Goal: Task Accomplishment & Management: Use online tool/utility

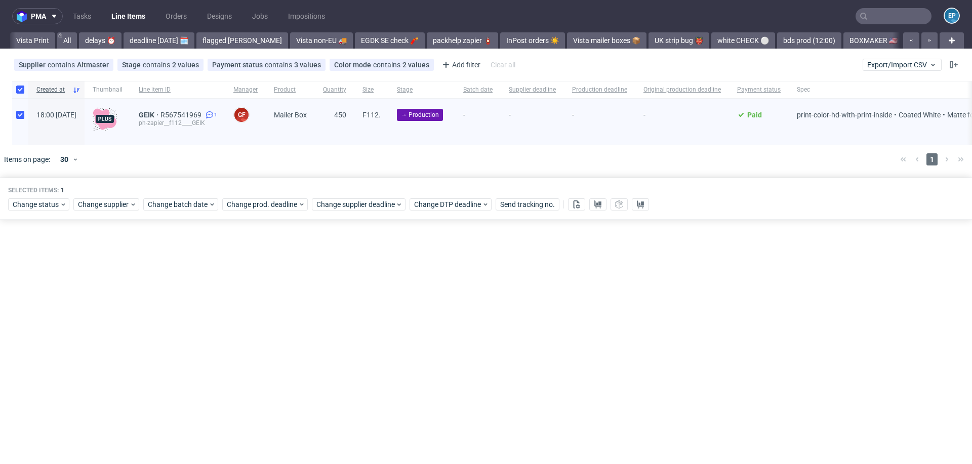
scroll to position [0, 1204]
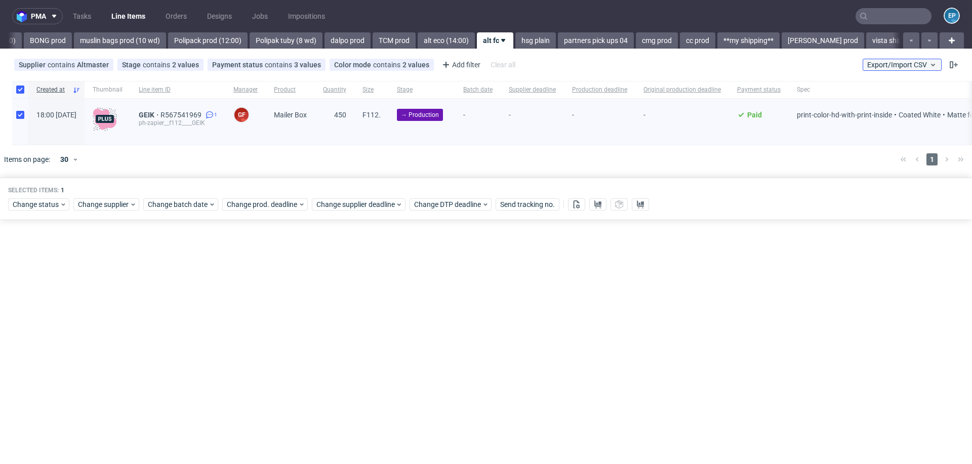
click at [875, 60] on button "Export/Import CSV" at bounding box center [902, 65] width 79 height 12
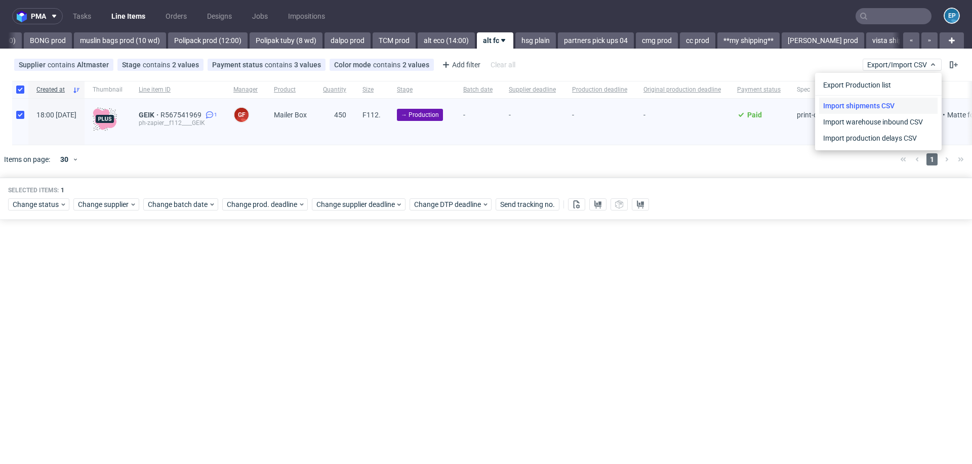
click at [859, 101] on link "Import shipments CSV" at bounding box center [878, 106] width 118 height 16
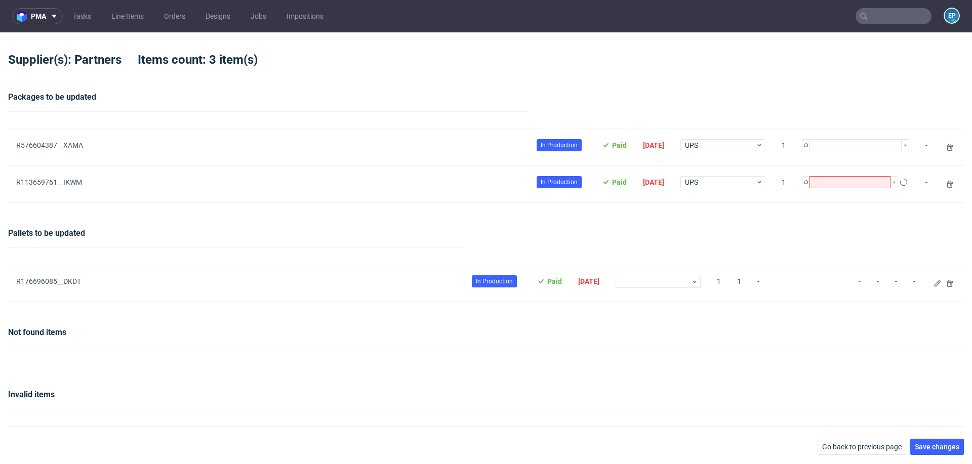
type input "1"
type input "2"
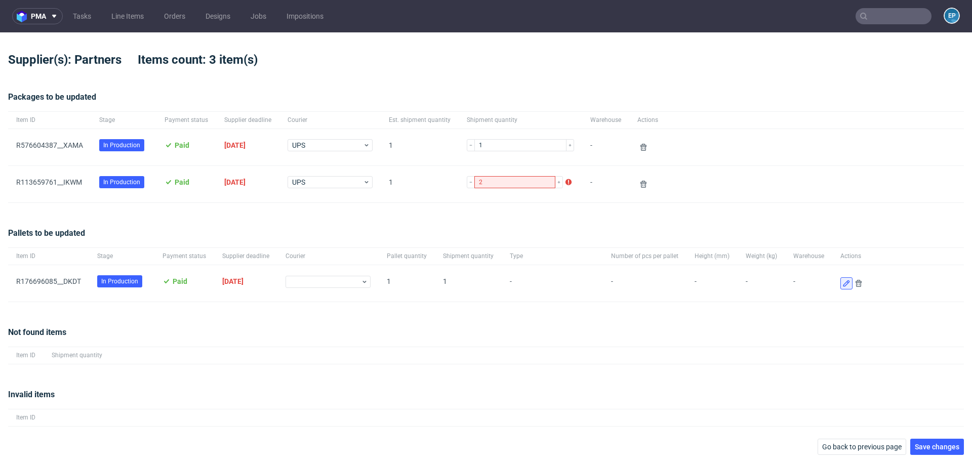
click at [843, 281] on use at bounding box center [846, 284] width 7 height 7
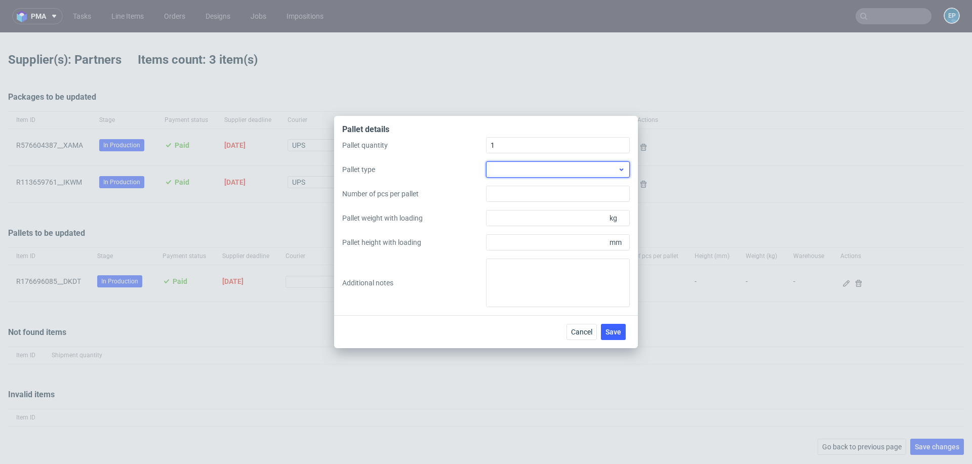
click at [524, 176] on div at bounding box center [558, 170] width 144 height 16
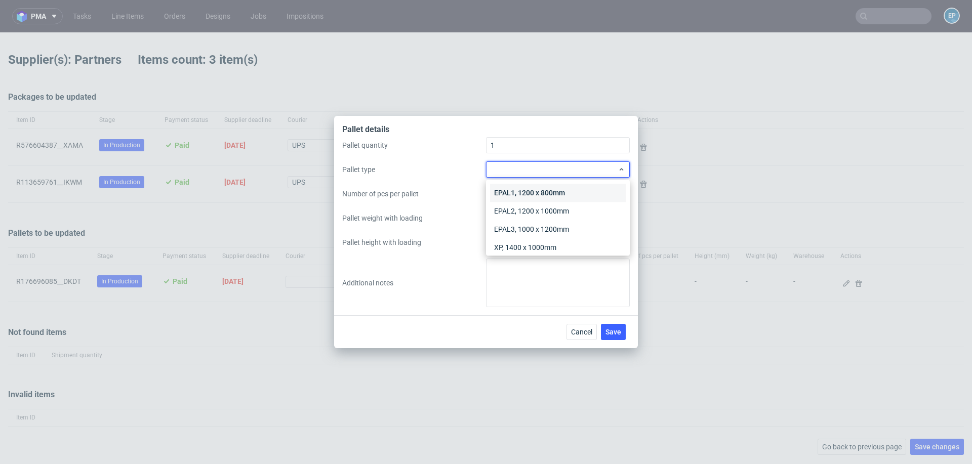
click at [525, 188] on div "EPAL1, 1200 x 800mm" at bounding box center [558, 193] width 136 height 18
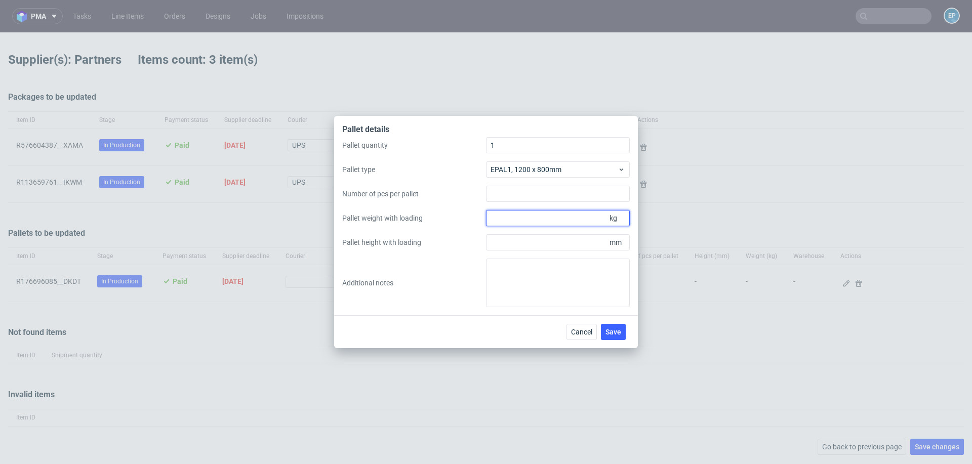
click at [559, 220] on input "Pallet weight with loading" at bounding box center [558, 218] width 144 height 16
type input "80"
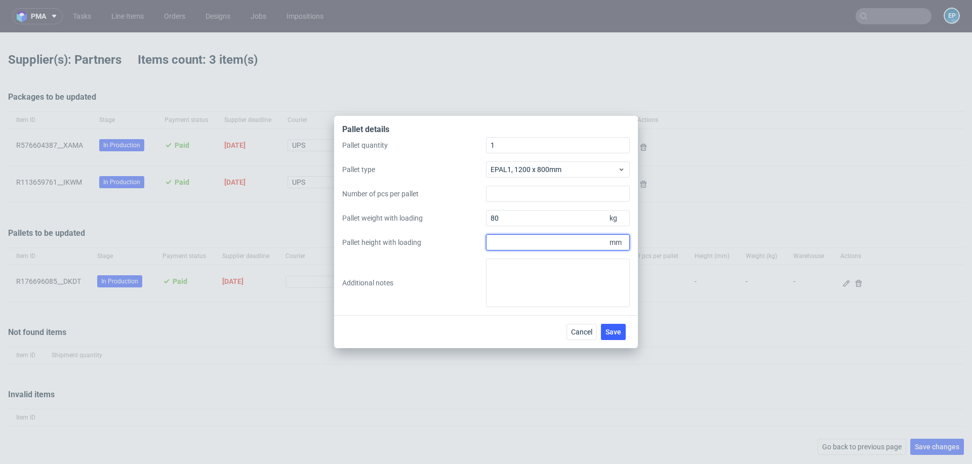
click at [567, 244] on input "Pallet height with loading" at bounding box center [558, 242] width 144 height 16
type input "750"
click at [614, 327] on button "Save" at bounding box center [613, 332] width 25 height 16
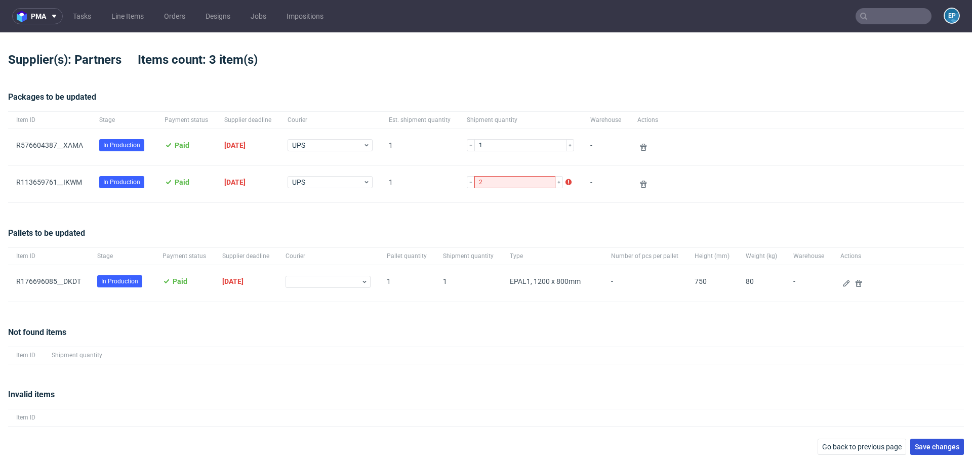
click at [930, 444] on span "Save changes" at bounding box center [937, 447] width 45 height 7
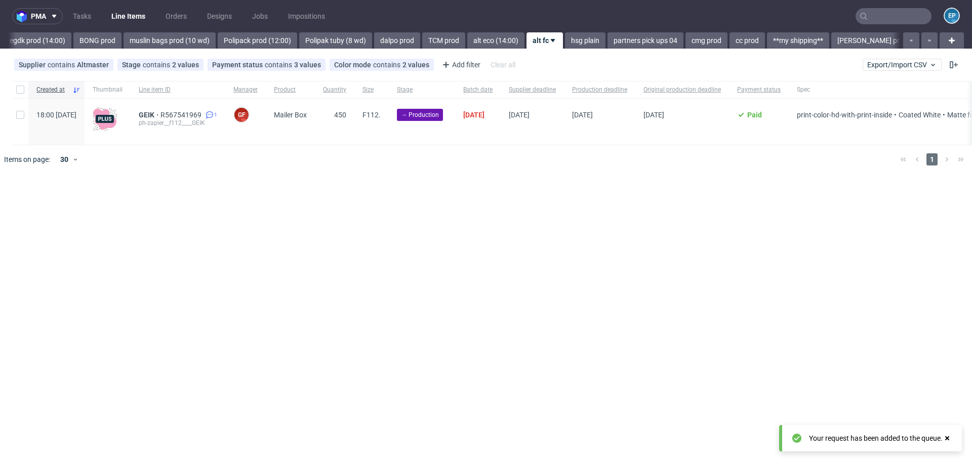
scroll to position [0, 1204]
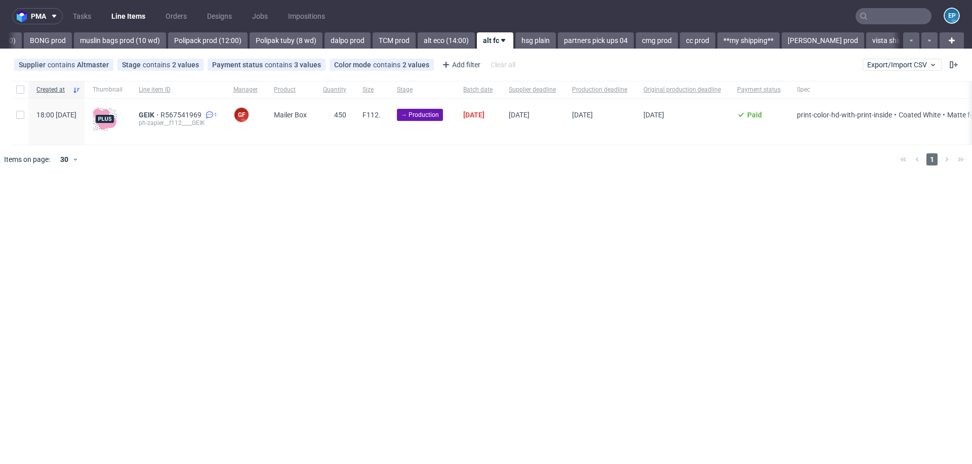
click at [886, 19] on input "text" at bounding box center [894, 16] width 76 height 16
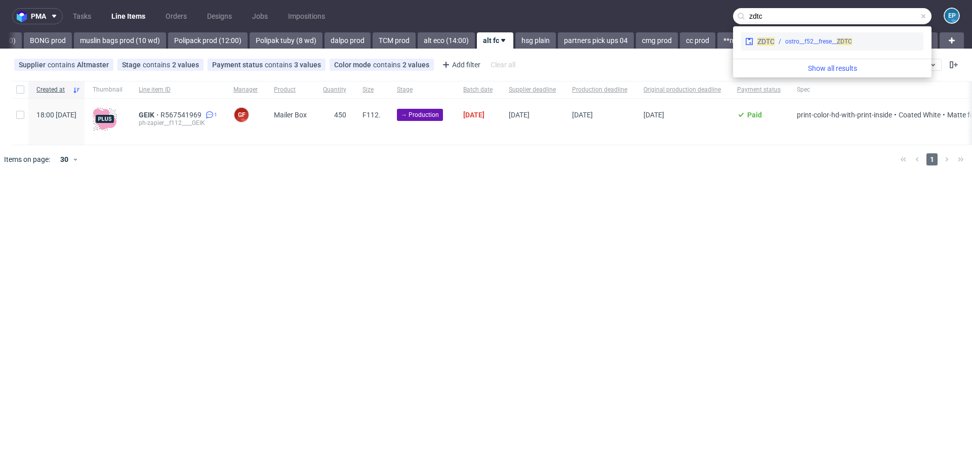
type input "zdtc"
click at [805, 46] on div "ostro__f52__frese__ ZDTC" at bounding box center [818, 41] width 67 height 9
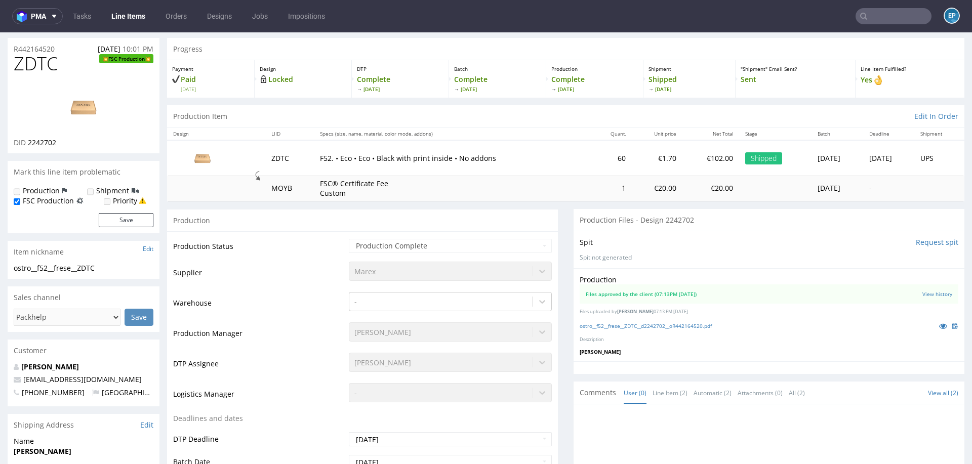
scroll to position [25, 0]
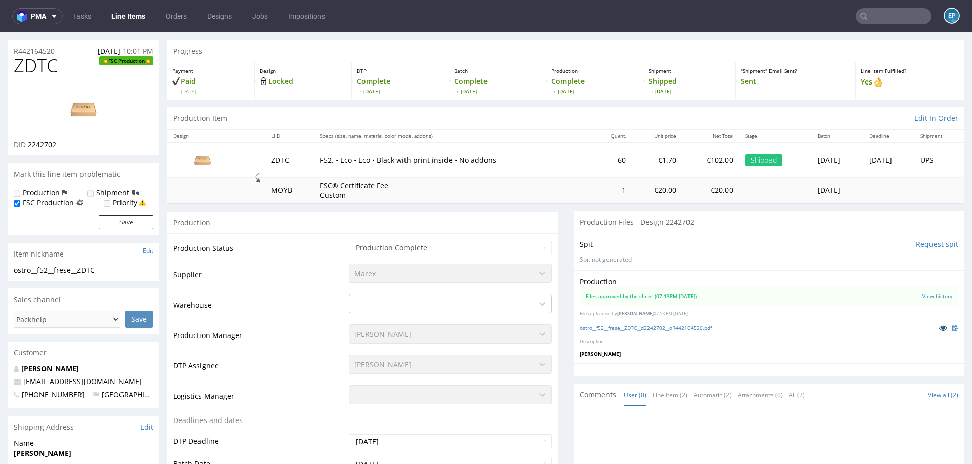
click at [939, 329] on icon at bounding box center [943, 328] width 8 height 7
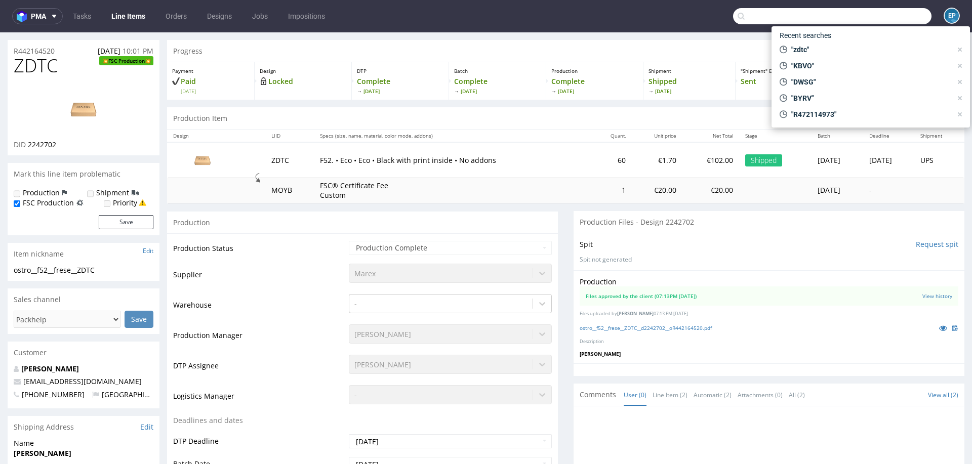
click at [875, 21] on input "text" at bounding box center [832, 16] width 198 height 16
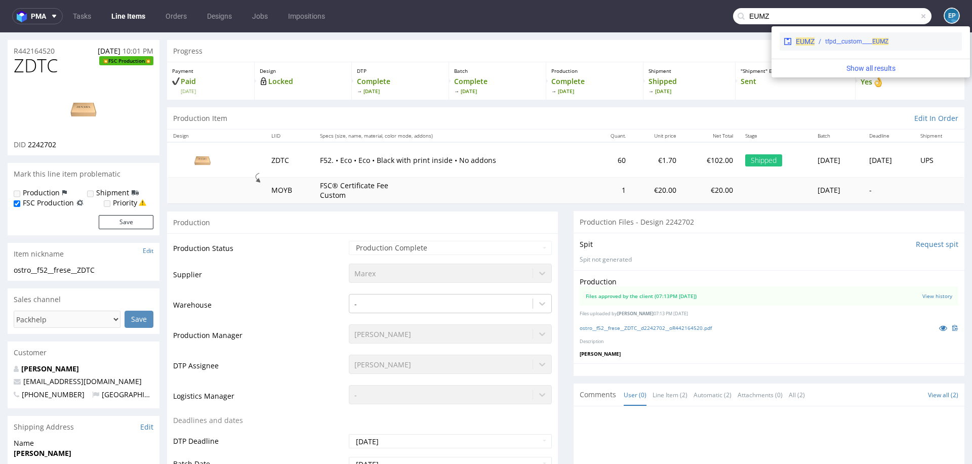
type input "EUMZ"
click at [857, 43] on div "tfpd__custom____ EUMZ" at bounding box center [856, 41] width 63 height 9
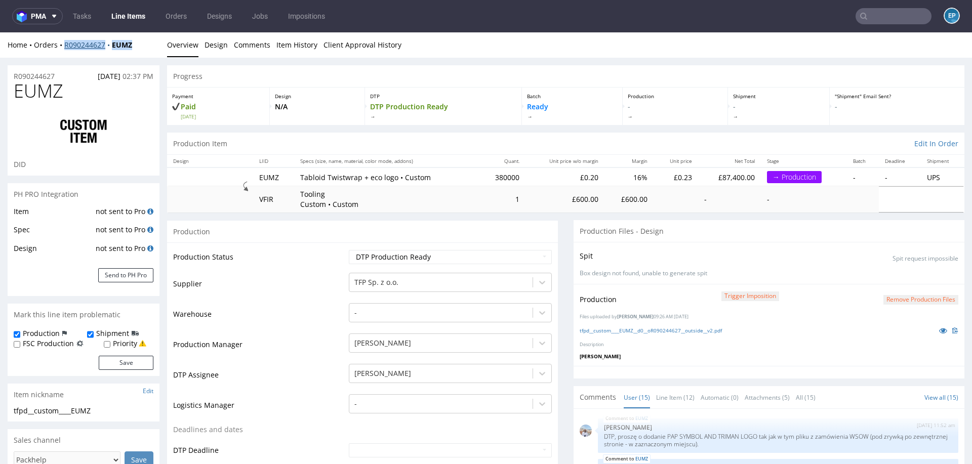
drag, startPoint x: 146, startPoint y: 48, endPoint x: 66, endPoint y: 48, distance: 80.0
click at [65, 48] on div "Home Orders R090244627 EUMZ" at bounding box center [84, 45] width 152 height 10
copy div "R090244627 EUMZ"
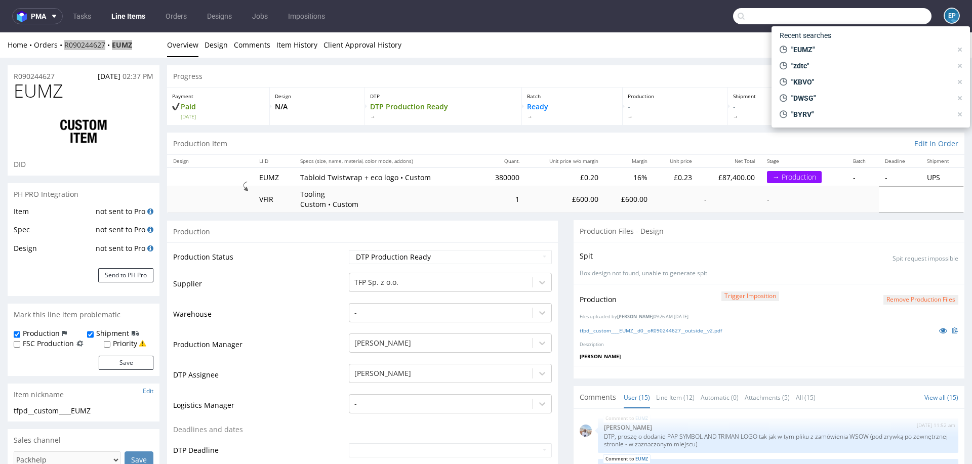
click at [876, 19] on input "text" at bounding box center [832, 16] width 198 height 16
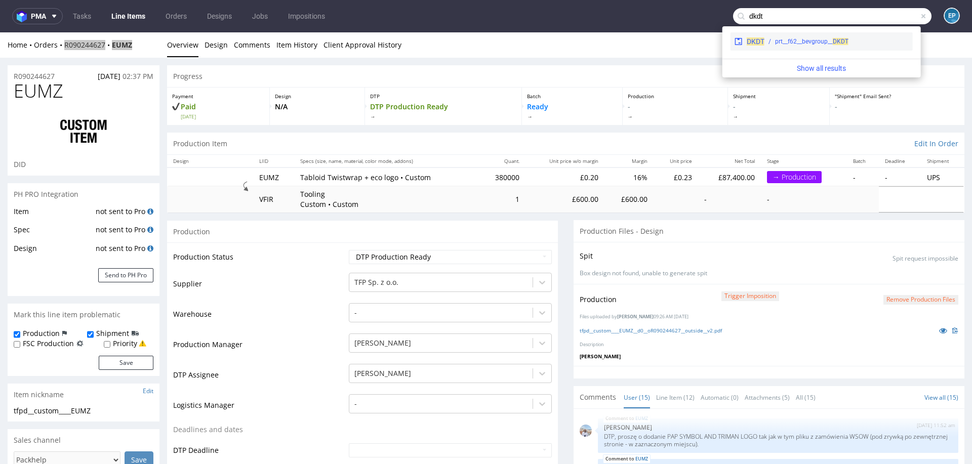
type input "dkdt"
click at [801, 44] on div "prt__f62__bevgroup__ DKDT" at bounding box center [811, 41] width 73 height 9
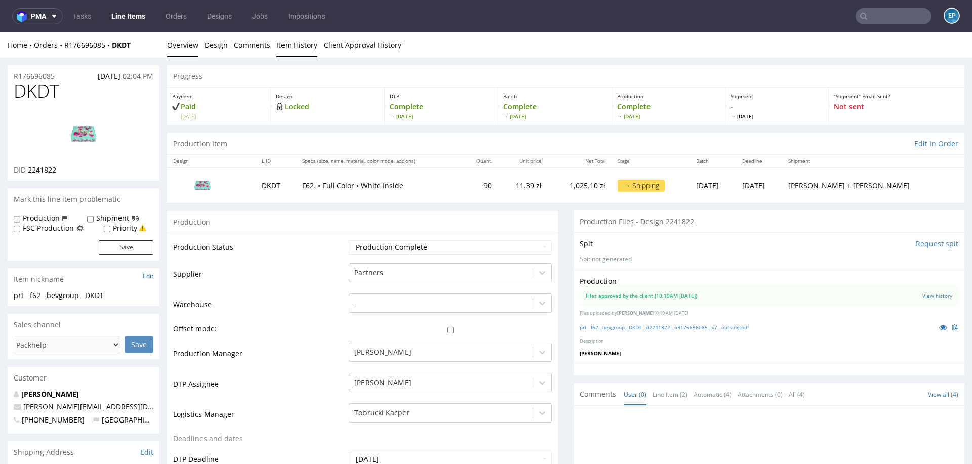
click at [283, 50] on link "Item History" at bounding box center [296, 44] width 41 height 25
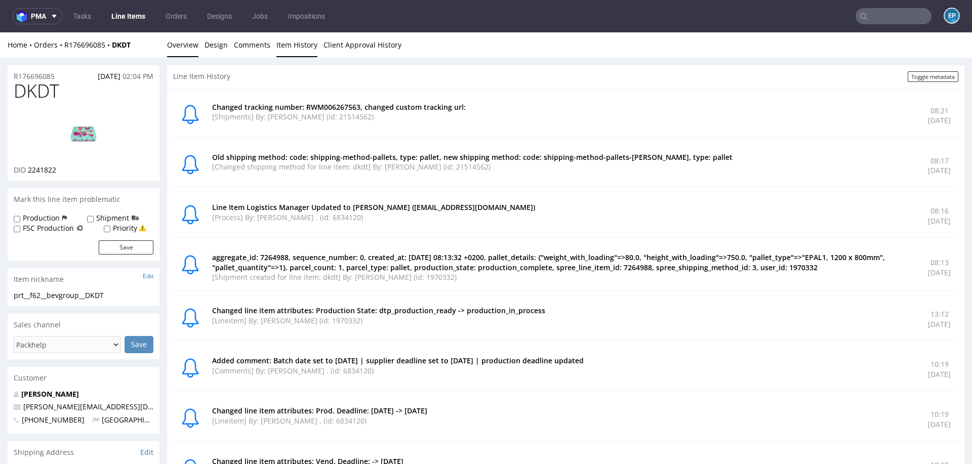
click at [178, 49] on link "Overview" at bounding box center [182, 44] width 31 height 25
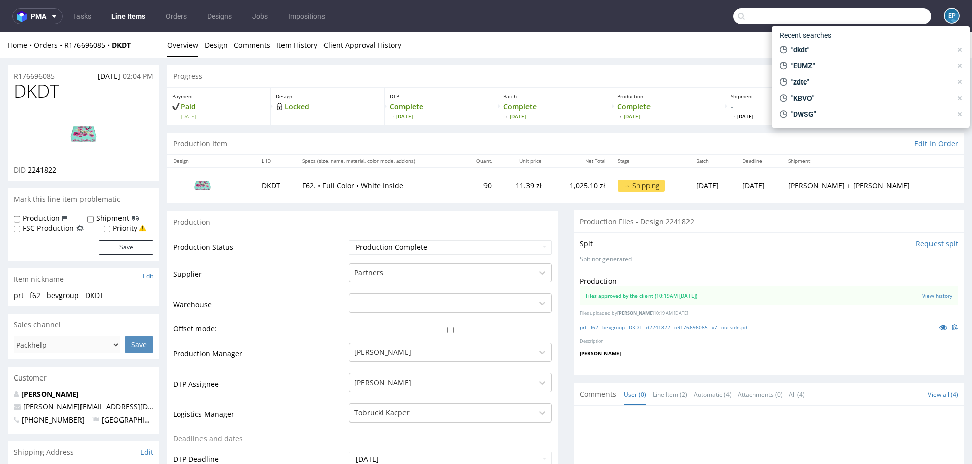
click at [870, 18] on input "text" at bounding box center [832, 16] width 198 height 16
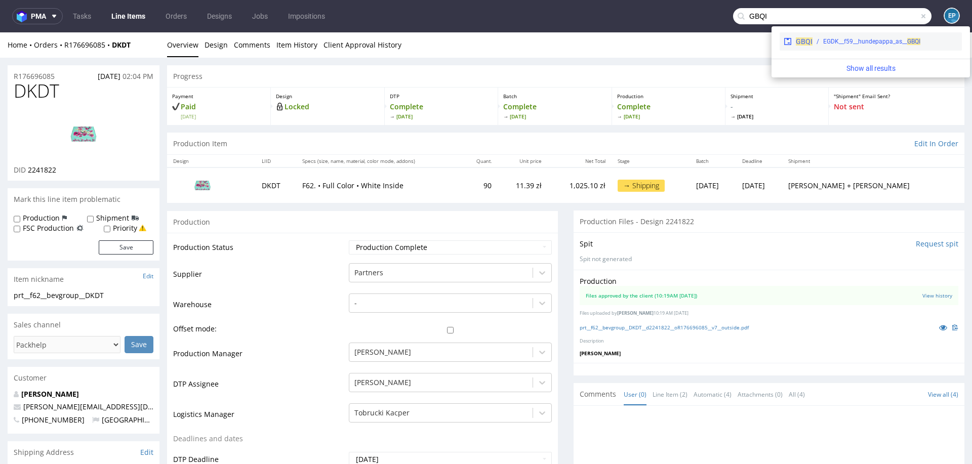
type input "GBQI"
click at [827, 44] on div "EGDK__f59__hundepappa_as__ GBQI" at bounding box center [871, 41] width 97 height 9
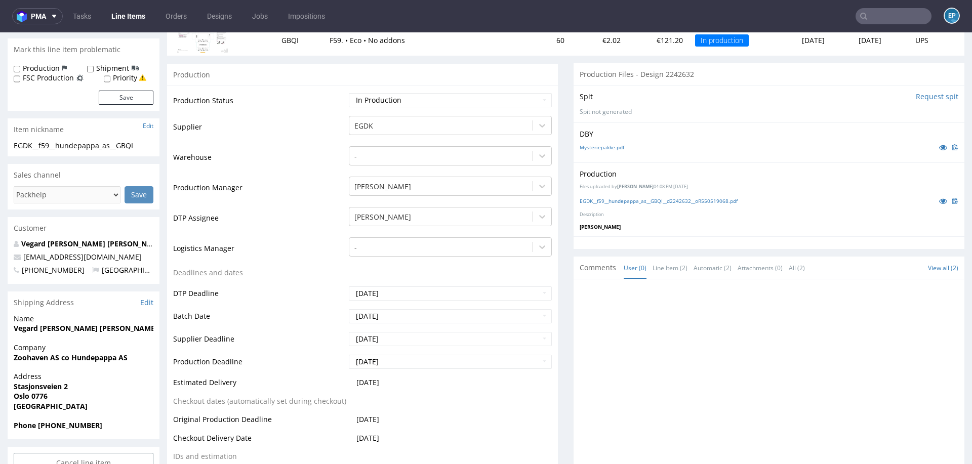
scroll to position [144, 0]
click at [939, 196] on icon at bounding box center [943, 199] width 8 height 7
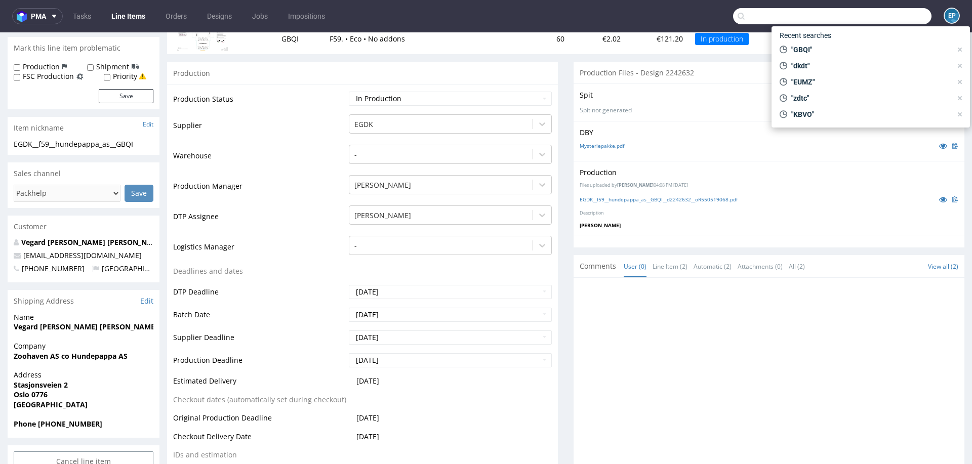
click at [878, 14] on input "text" at bounding box center [832, 16] width 198 height 16
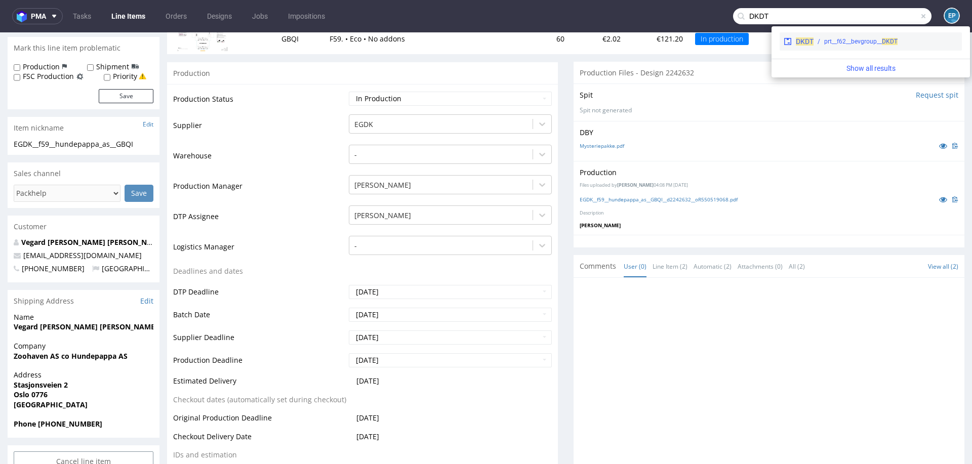
type input "DKDT"
click at [850, 38] on div "prt__f62__bevgroup__ DKDT" at bounding box center [860, 41] width 73 height 9
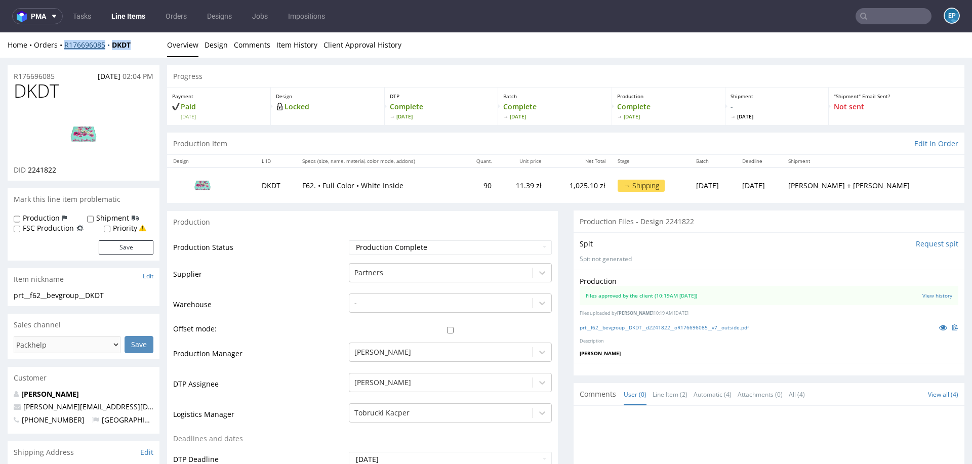
drag, startPoint x: 145, startPoint y: 49, endPoint x: 65, endPoint y: 43, distance: 79.8
click at [65, 43] on div "Home Orders R176696085 DKDT" at bounding box center [84, 45] width 152 height 10
copy div "R176696085 DKDT"
click at [882, 19] on input "text" at bounding box center [894, 16] width 76 height 16
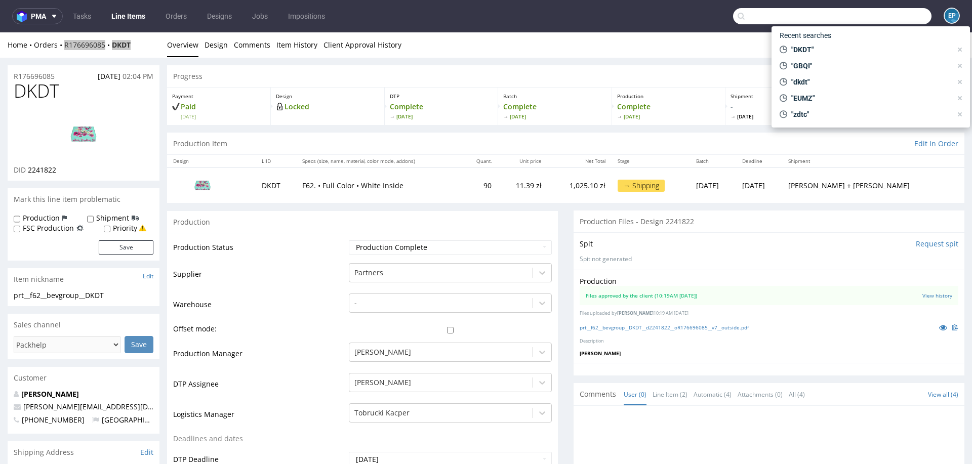
paste input "R669377235__NNGL"
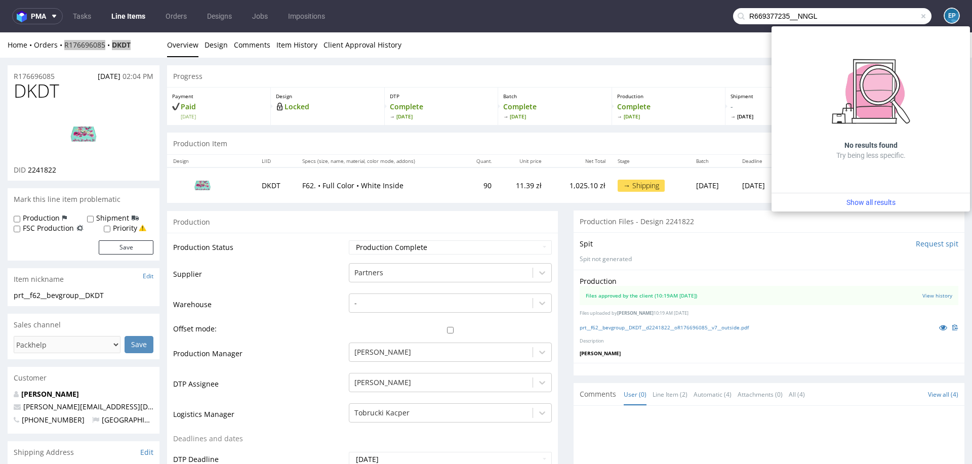
drag, startPoint x: 787, startPoint y: 18, endPoint x: 722, endPoint y: 16, distance: 65.3
click at [733, 16] on input "R669377235__NNGL" at bounding box center [832, 16] width 198 height 16
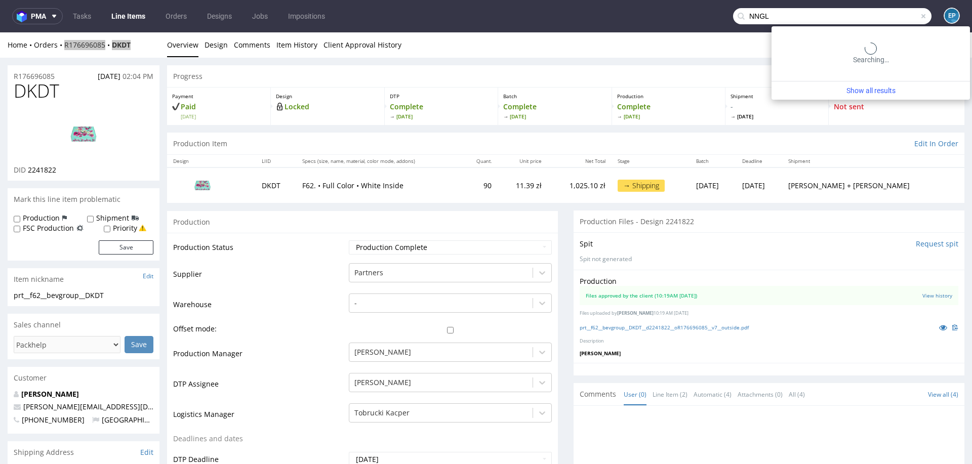
type input "NNGL"
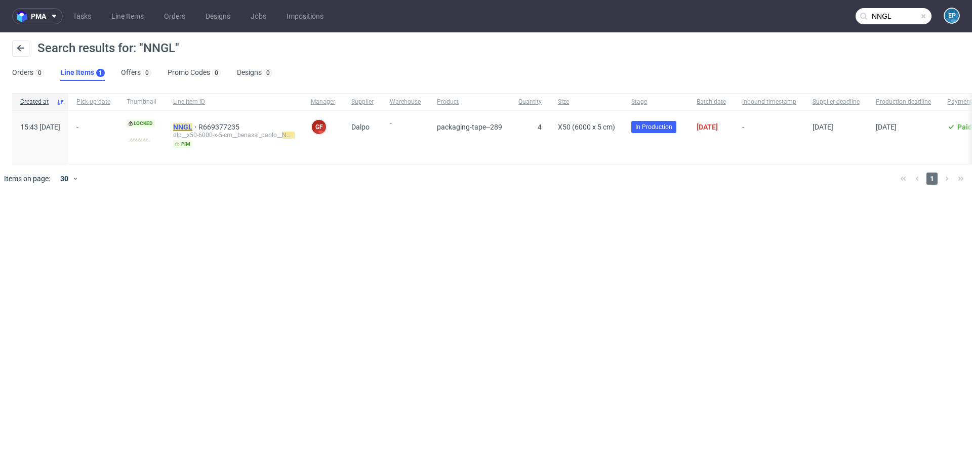
click at [192, 127] on mark "NNGL" at bounding box center [182, 127] width 19 height 8
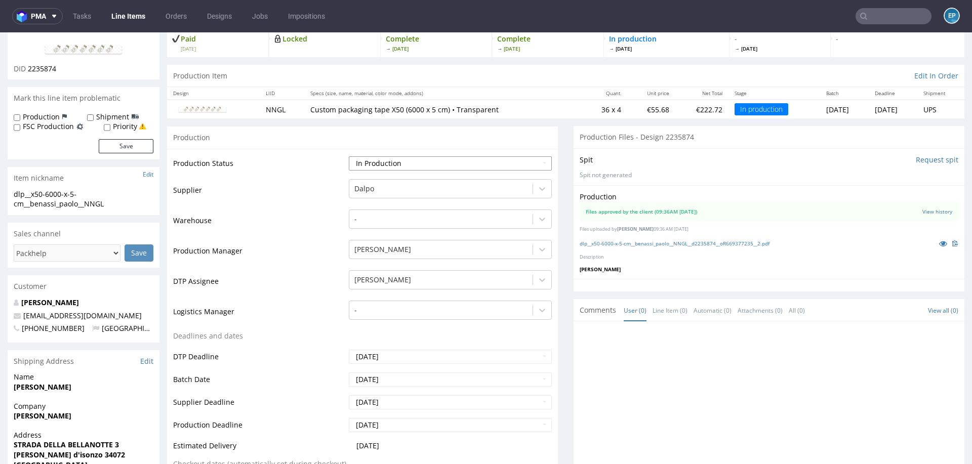
scroll to position [70, 0]
